Goal: Task Accomplishment & Management: Manage account settings

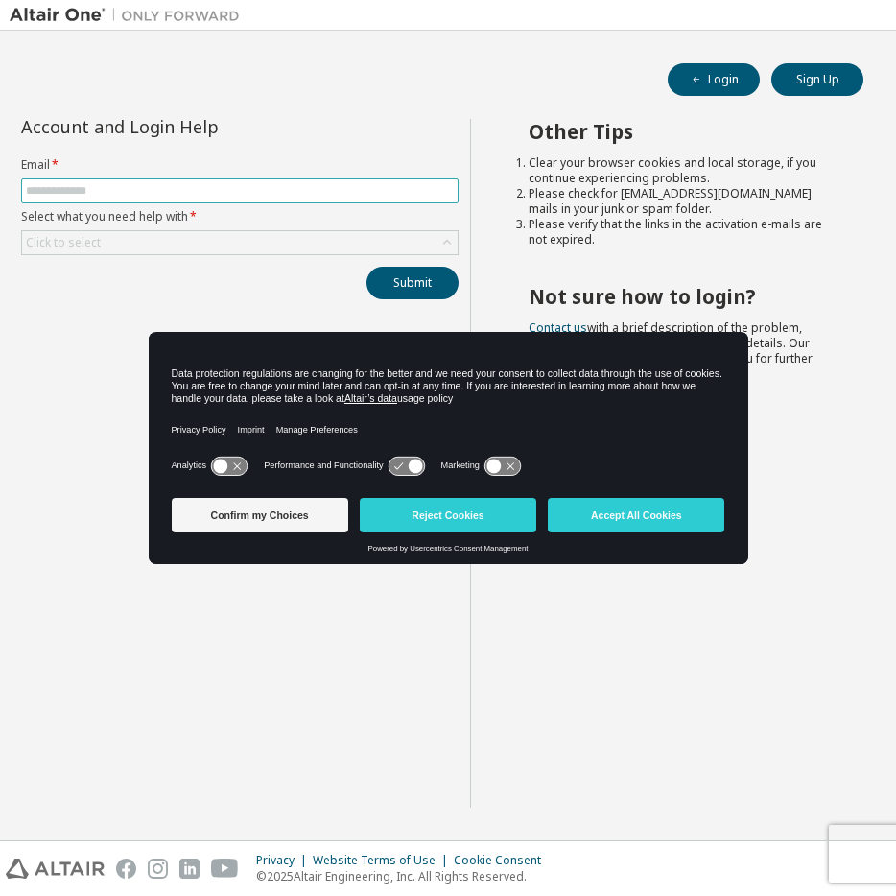
click at [72, 198] on input "text" at bounding box center [240, 190] width 428 height 15
type input "**********"
click at [278, 269] on div "Submit" at bounding box center [239, 283] width 437 height 33
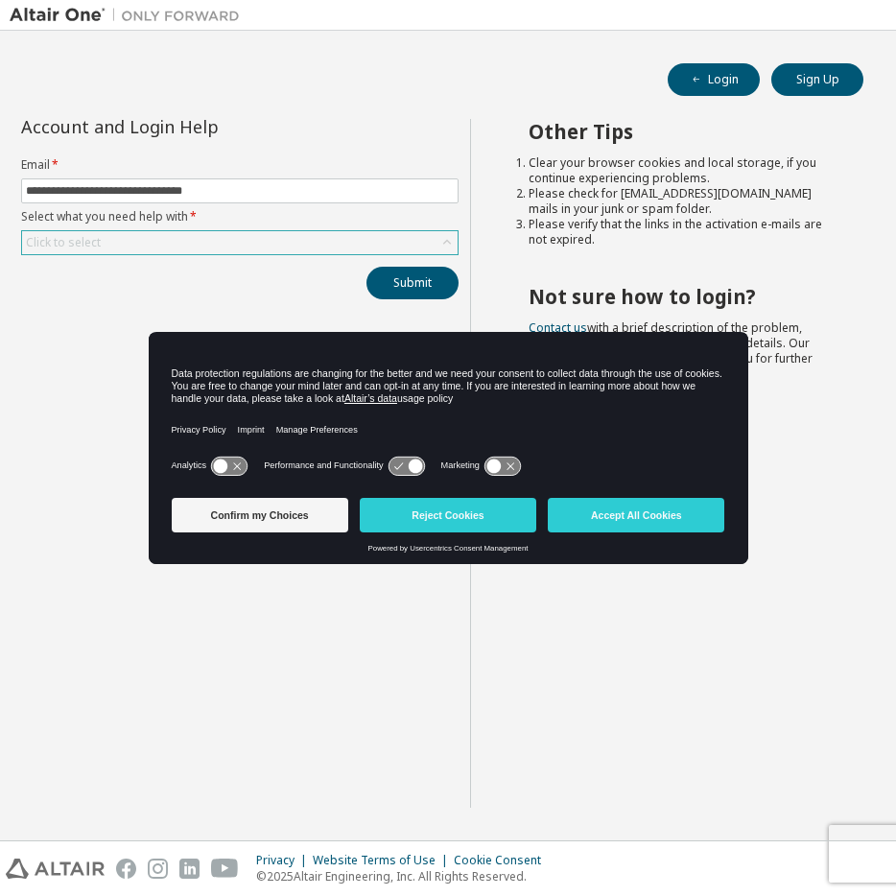
click at [263, 243] on div "Click to select" at bounding box center [240, 242] width 436 height 23
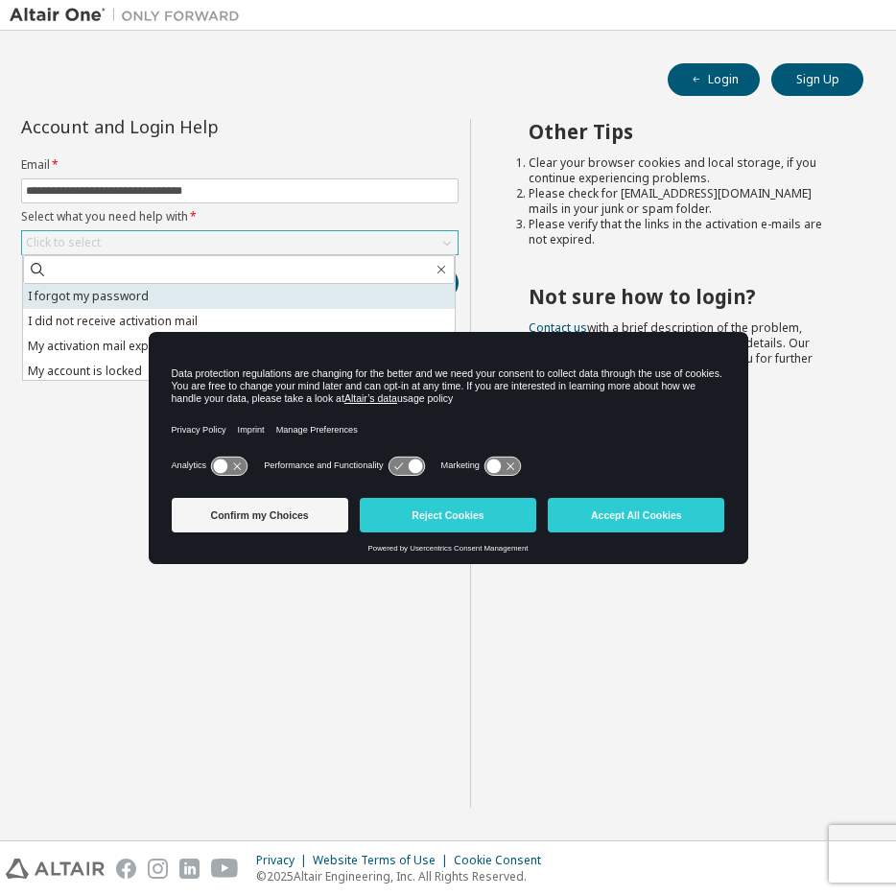
click at [201, 288] on li "I forgot my password" at bounding box center [239, 296] width 432 height 25
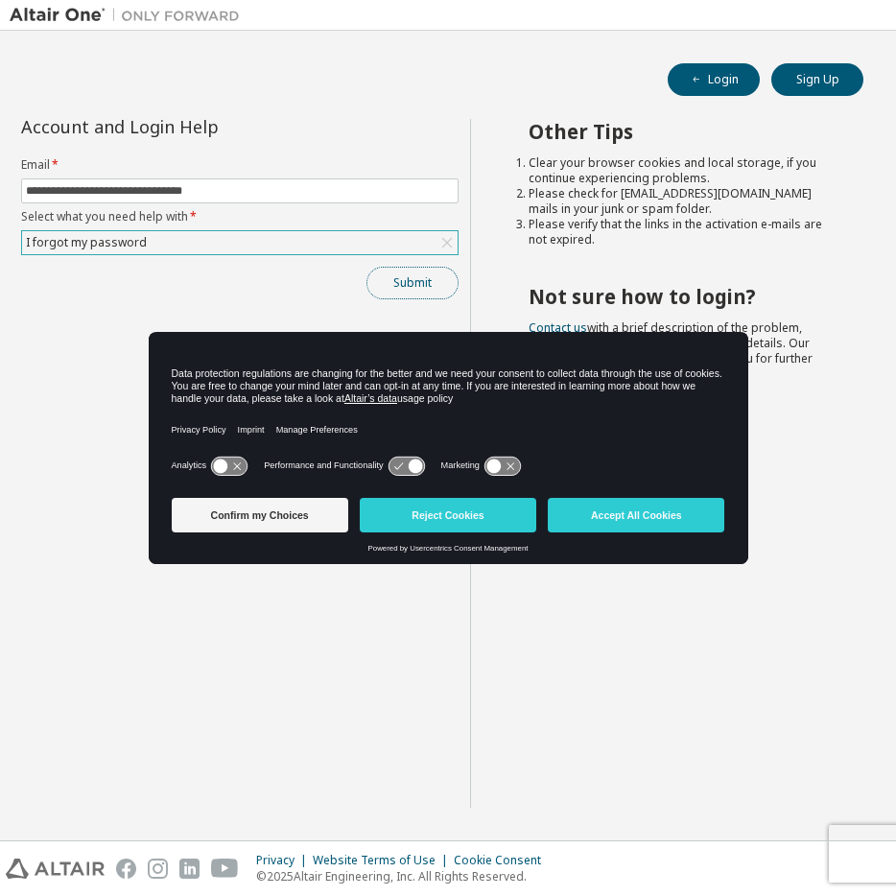
click at [430, 287] on button "Submit" at bounding box center [412, 283] width 92 height 33
click at [295, 516] on button "Confirm my Choices" at bounding box center [260, 515] width 177 height 35
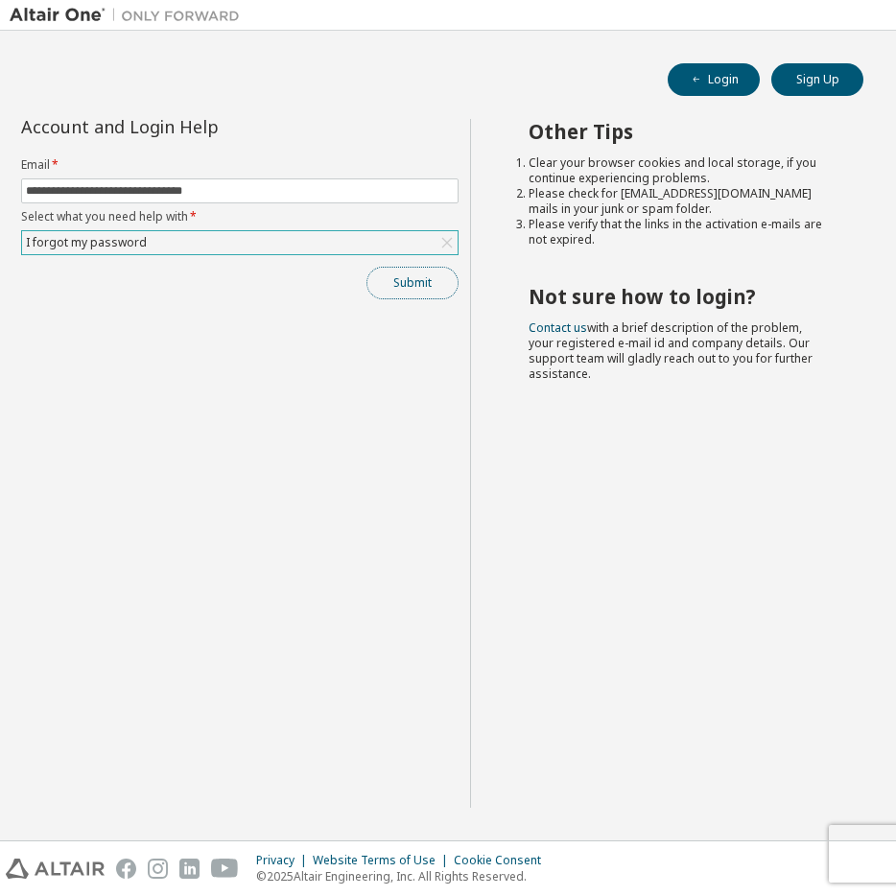
click at [408, 277] on button "Submit" at bounding box center [412, 283] width 92 height 33
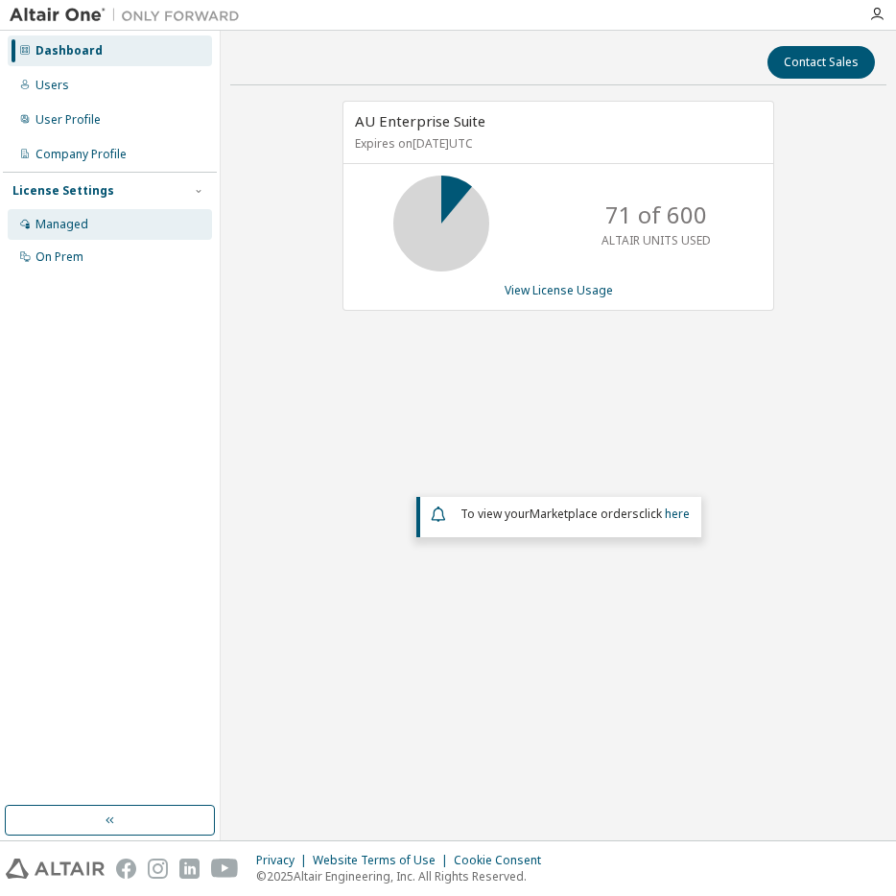
click at [59, 226] on div "Managed" at bounding box center [61, 224] width 53 height 15
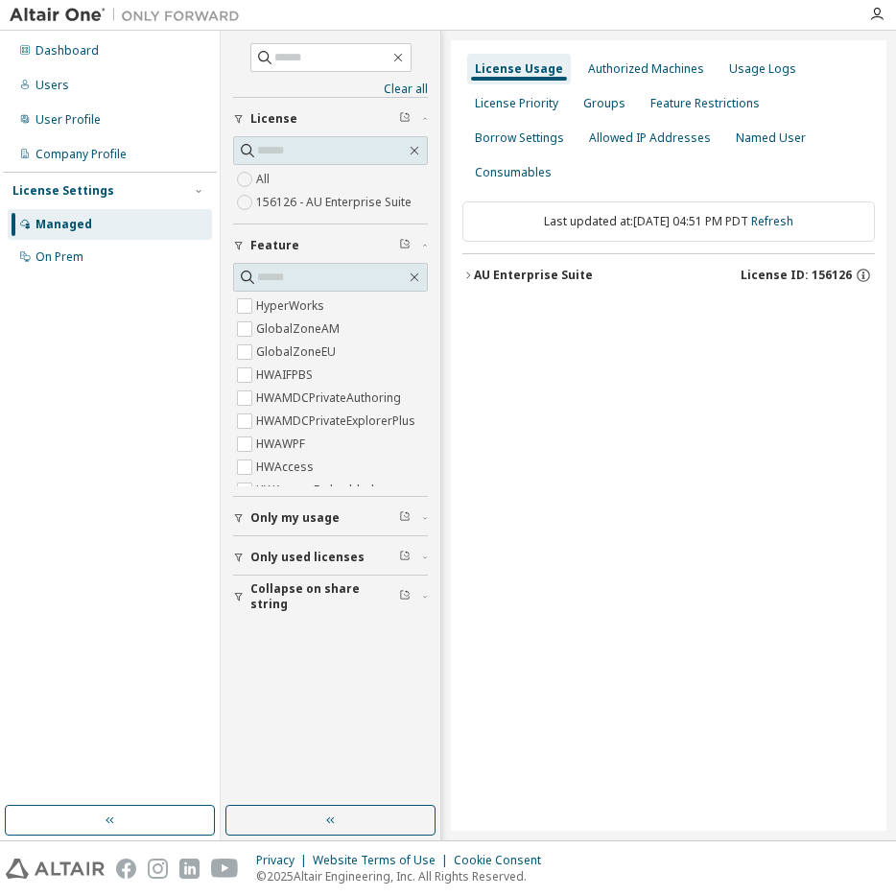
click at [460, 270] on div "License Usage Authorized Machines Usage Logs License Priority Groups Feature Re…" at bounding box center [669, 435] width 436 height 790
click at [466, 272] on icon "button" at bounding box center [468, 276] width 12 height 12
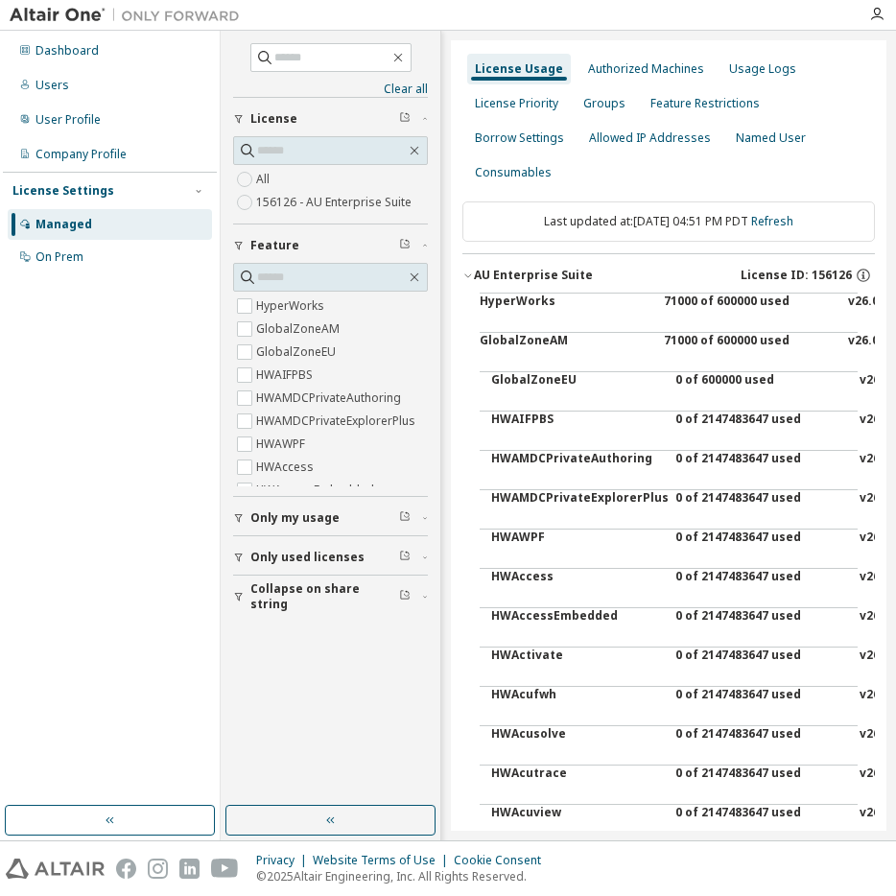
click at [830, 273] on span "License ID: 156126" at bounding box center [796, 275] width 111 height 15
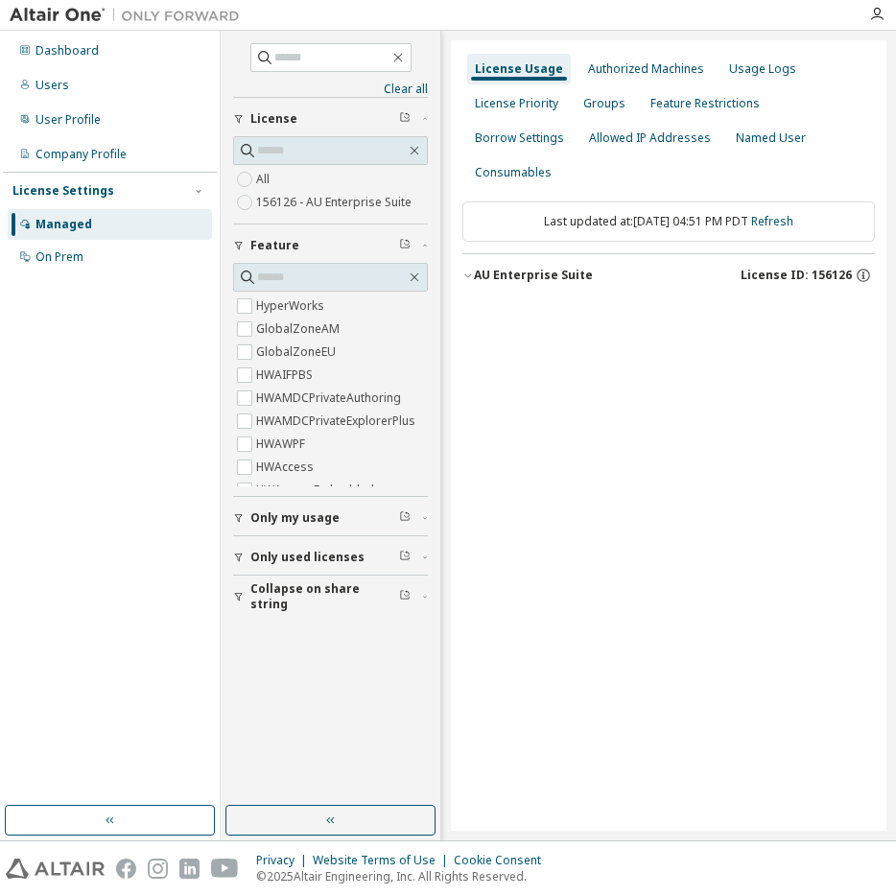
click at [830, 273] on span "License ID: 156126" at bounding box center [796, 275] width 111 height 15
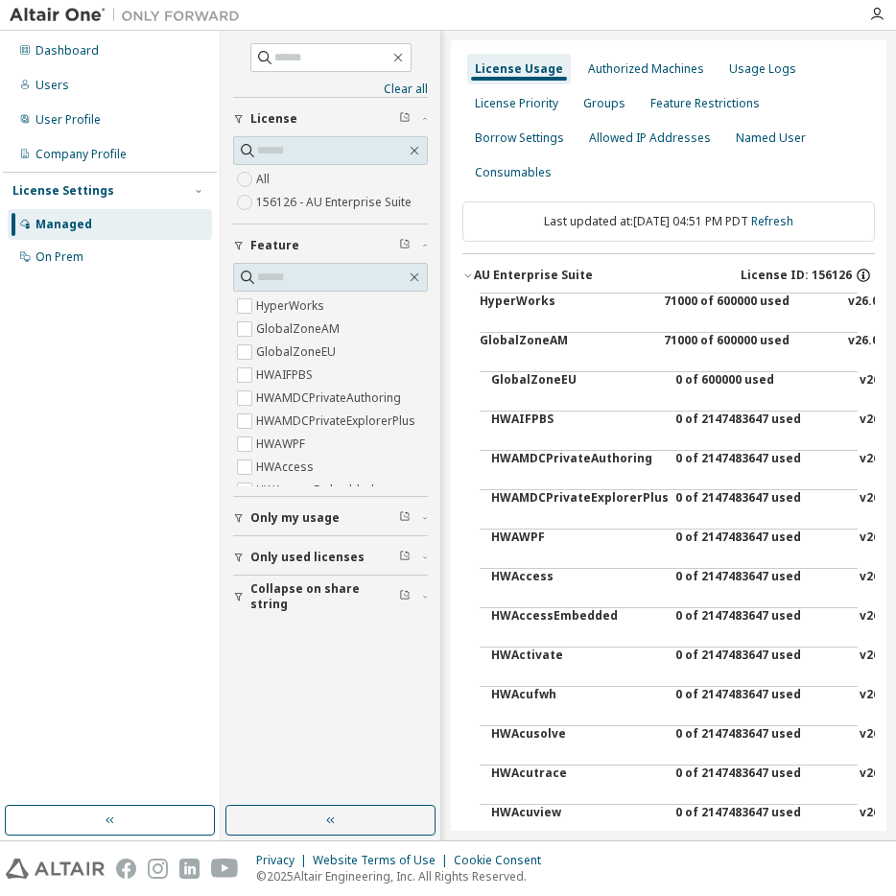
click at [855, 272] on icon "button" at bounding box center [863, 275] width 17 height 17
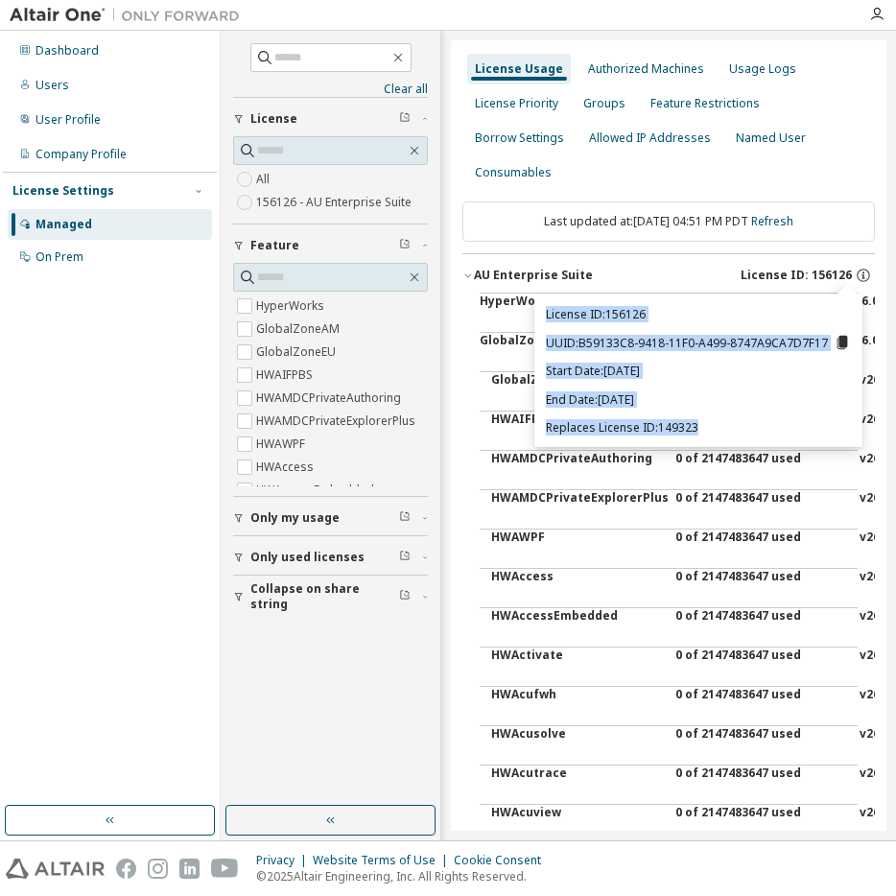
drag, startPoint x: 551, startPoint y: 315, endPoint x: 764, endPoint y: 363, distance: 218.3
click at [717, 428] on div "License ID: 156126 UUID: B59133C8-9418-11F0-A499-8747A9CA7D7F17 Start Date: 202…" at bounding box center [698, 371] width 328 height 153
click at [835, 331] on div "License ID: 156126 UUID: B59133C8-9418-11F0-A499-8747A9CA7D7F17 Start Date: 202…" at bounding box center [698, 371] width 328 height 153
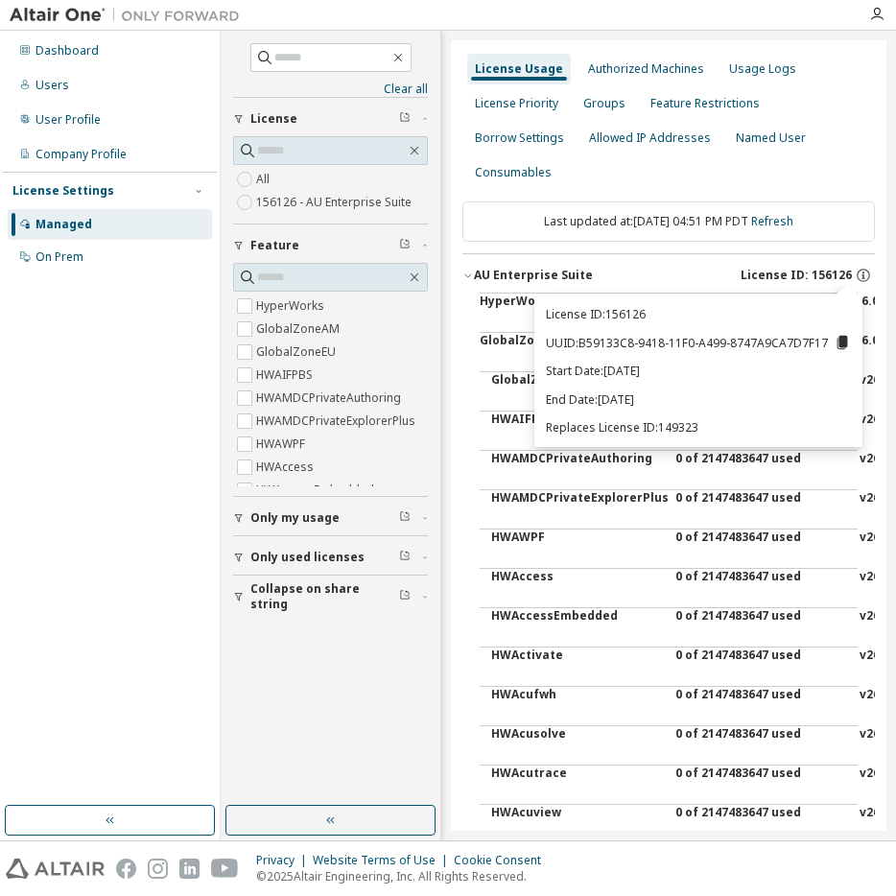
click at [841, 340] on icon at bounding box center [842, 342] width 11 height 13
drag, startPoint x: 721, startPoint y: 350, endPoint x: 660, endPoint y: 341, distance: 62.1
click at [720, 350] on p "UUID: B59133C8-9418-11F0-A499-8747A9CA7D7F17" at bounding box center [698, 342] width 305 height 17
drag, startPoint x: 548, startPoint y: 315, endPoint x: 836, endPoint y: 343, distance: 289.2
click at [836, 343] on div "License ID: 156126 UUID: B59133C8-9418-11F0-A499-8747A9CA7D7F17 Start Date: 202…" at bounding box center [698, 371] width 328 height 153
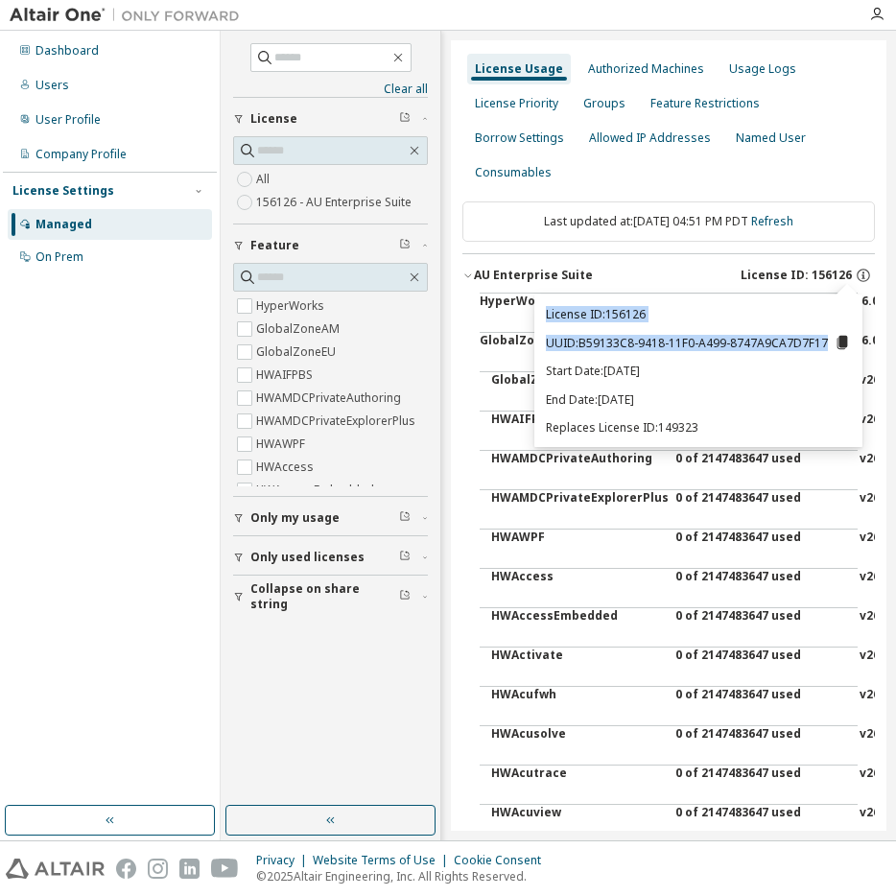
copy div "License ID: 156126 UUID: B59133C8-9418-11F0-A499-8747A9CA7D7F17"
